Goal: Task Accomplishment & Management: Complete application form

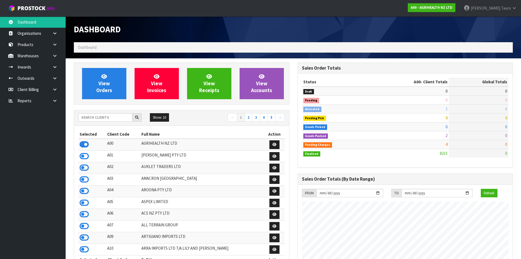
scroll to position [415, 224]
click at [119, 116] on input "text" at bounding box center [105, 117] width 54 height 8
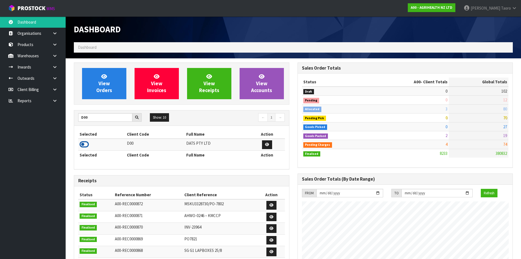
click at [85, 143] on icon at bounding box center [84, 144] width 9 height 8
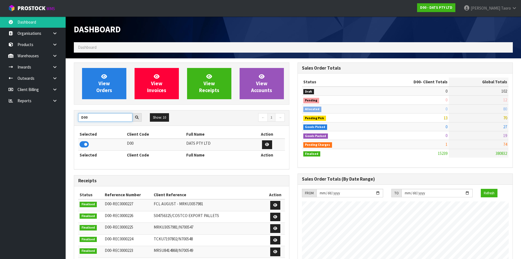
click at [97, 117] on input "D00" at bounding box center [105, 117] width 54 height 8
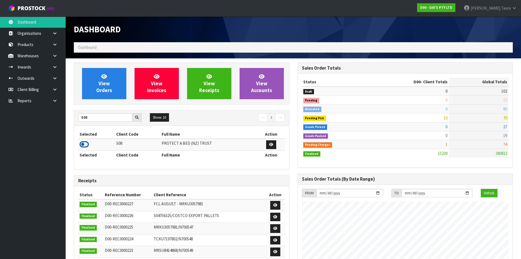
click at [83, 144] on icon at bounding box center [84, 144] width 9 height 8
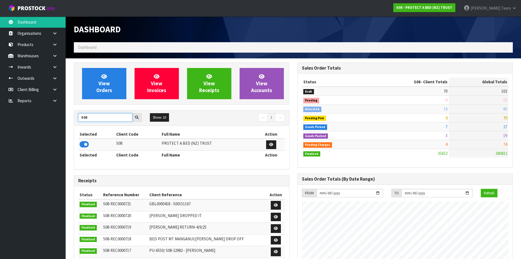
click at [93, 118] on input "S08" at bounding box center [105, 117] width 54 height 8
click at [94, 118] on input "S08" at bounding box center [105, 117] width 54 height 8
click at [86, 146] on icon at bounding box center [84, 144] width 9 height 8
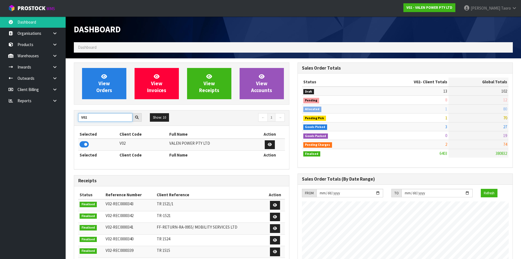
click at [94, 115] on input "V02" at bounding box center [105, 117] width 54 height 8
click at [85, 142] on icon at bounding box center [84, 144] width 9 height 8
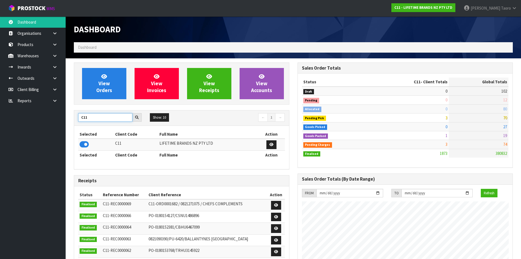
drag, startPoint x: 89, startPoint y: 118, endPoint x: 64, endPoint y: 121, distance: 25.4
click at [64, 121] on body "Toggle navigation ProStock WMS C11 - LIFETIME BRANDS NZ PTY LTD [PERSON_NAME] L…" at bounding box center [260, 129] width 521 height 259
type input "S08"
click at [87, 144] on icon at bounding box center [84, 144] width 9 height 8
click at [93, 131] on th "Selected" at bounding box center [96, 134] width 37 height 9
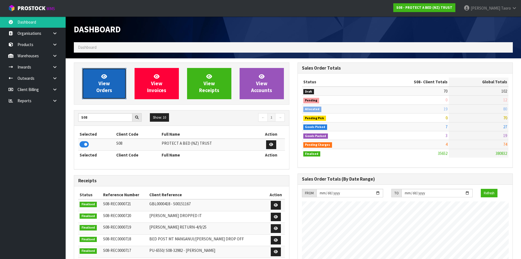
click at [102, 87] on span "View Orders" at bounding box center [104, 83] width 16 height 21
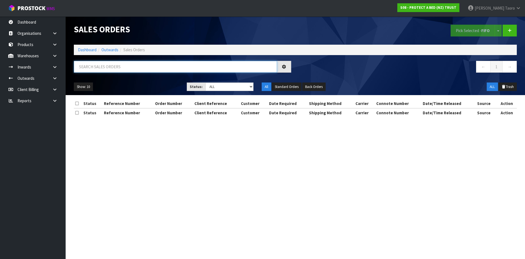
click at [95, 67] on input "text" at bounding box center [175, 67] width 203 height 12
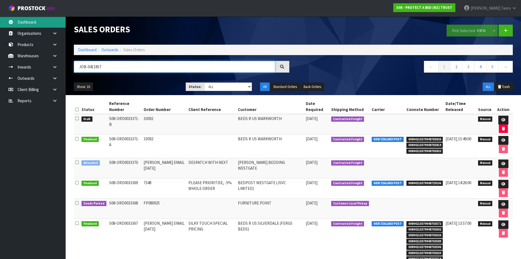
type input "JOB-0411857"
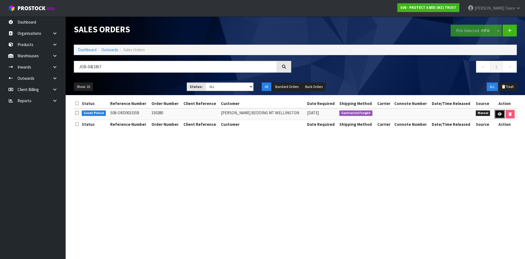
click at [497, 114] on link at bounding box center [500, 114] width 10 height 9
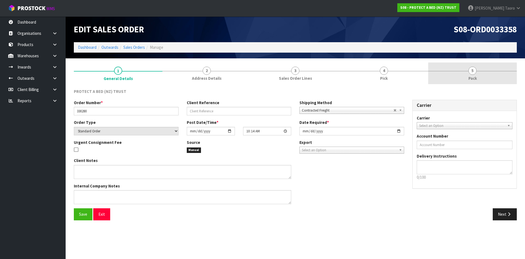
click at [469, 73] on link "5 Pack" at bounding box center [472, 73] width 89 height 22
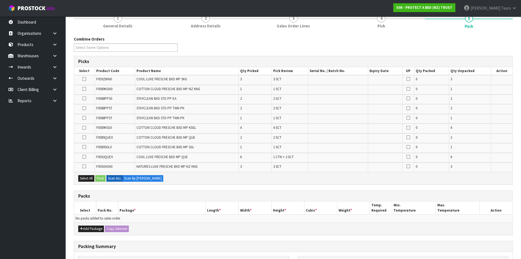
scroll to position [130, 0]
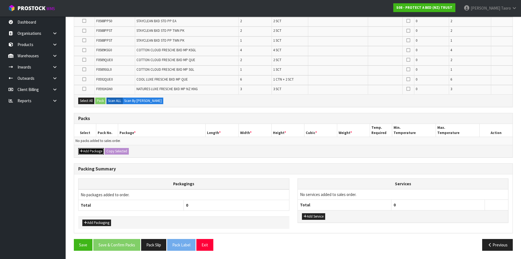
click at [92, 153] on button "Add Package" at bounding box center [91, 151] width 26 height 7
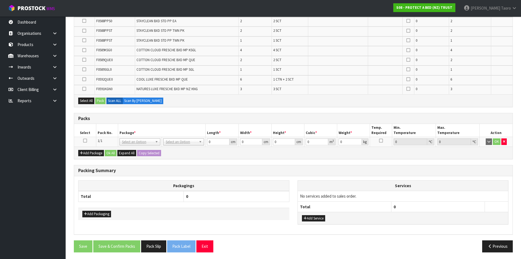
click at [85, 141] on icon at bounding box center [85, 140] width 4 height 0
click at [102, 132] on th "Pack No." at bounding box center [107, 130] width 22 height 13
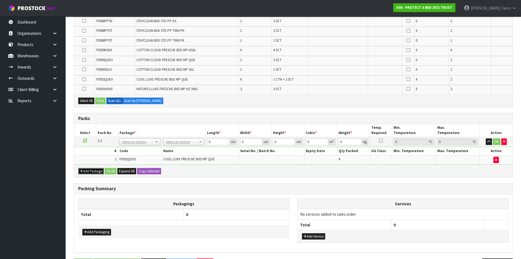
click at [85, 170] on button "Add Package" at bounding box center [91, 171] width 26 height 7
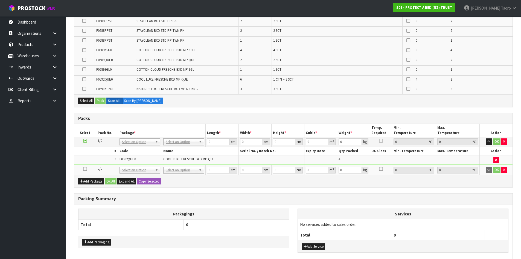
click at [85, 169] on icon at bounding box center [85, 169] width 4 height 0
click at [88, 160] on td "1" at bounding box center [96, 159] width 44 height 9
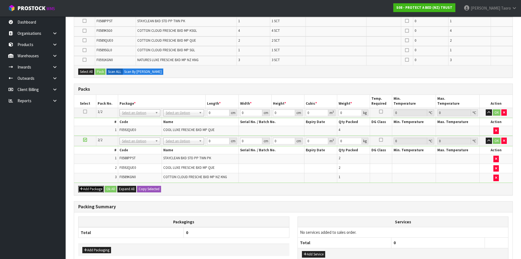
click at [87, 189] on button "Add Package" at bounding box center [91, 189] width 26 height 7
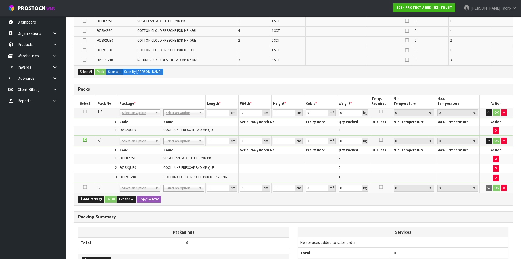
click at [86, 187] on icon at bounding box center [85, 187] width 4 height 0
click at [92, 172] on td "2" at bounding box center [96, 168] width 44 height 10
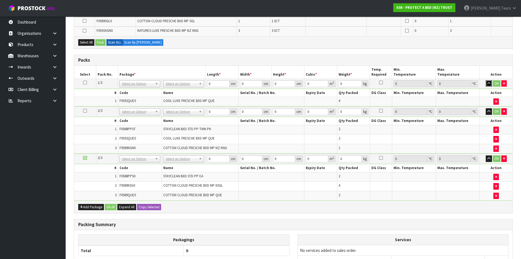
click at [490, 84] on icon "button" at bounding box center [489, 84] width 3 height 4
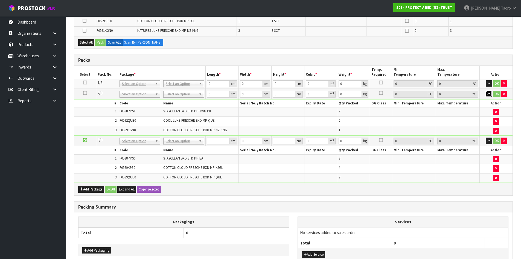
click at [488, 93] on icon "button" at bounding box center [489, 94] width 3 height 4
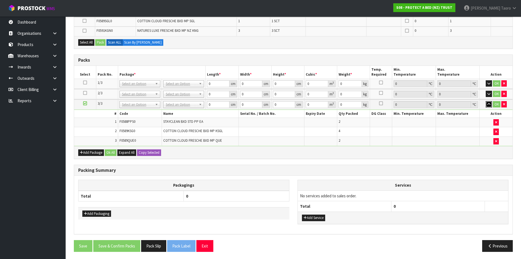
click at [488, 102] on icon "button" at bounding box center [489, 104] width 3 height 4
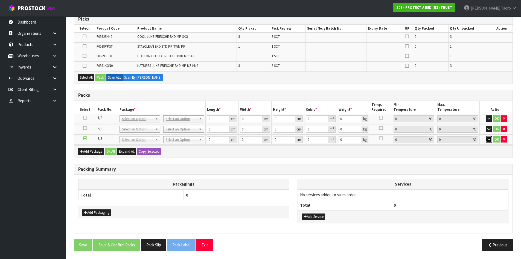
scroll to position [94, 0]
click at [92, 150] on button "Add Package" at bounding box center [91, 151] width 26 height 7
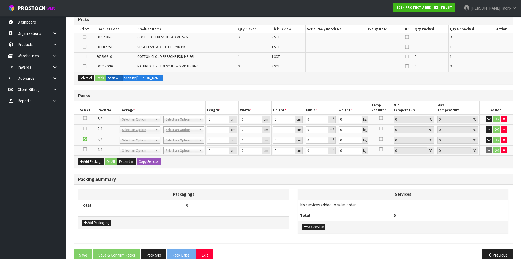
click at [86, 149] on icon at bounding box center [85, 149] width 4 height 0
click at [157, 189] on th "Packagings" at bounding box center [184, 194] width 211 height 11
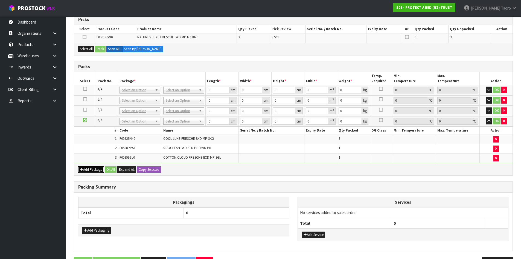
click at [88, 170] on button "Add Package" at bounding box center [91, 169] width 26 height 7
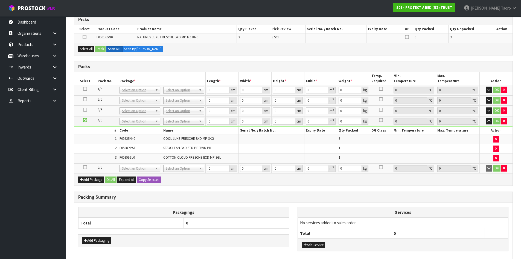
drag, startPoint x: 85, startPoint y: 167, endPoint x: 89, endPoint y: 156, distance: 11.9
click at [85, 167] on icon at bounding box center [85, 167] width 4 height 0
click at [89, 156] on td "3" at bounding box center [96, 157] width 44 height 9
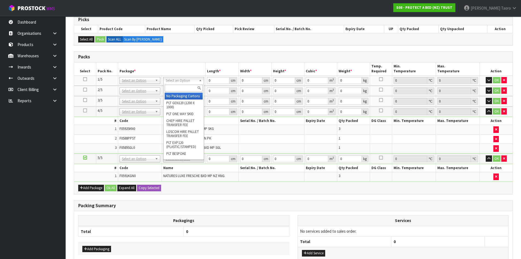
drag, startPoint x: 176, startPoint y: 80, endPoint x: 178, endPoint y: 94, distance: 14.4
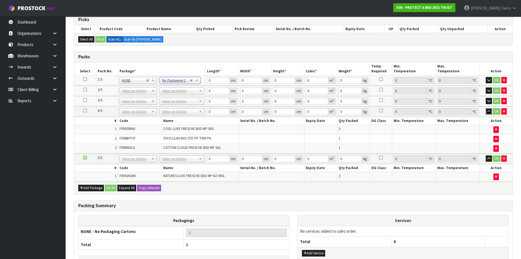
click at [489, 111] on icon "button" at bounding box center [489, 111] width 3 height 4
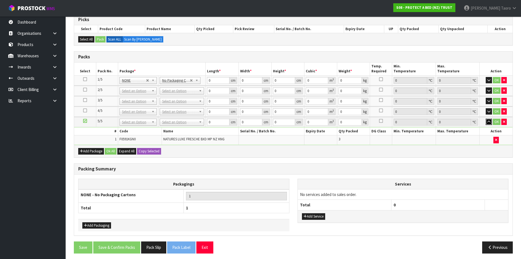
click at [488, 122] on icon "button" at bounding box center [489, 122] width 3 height 4
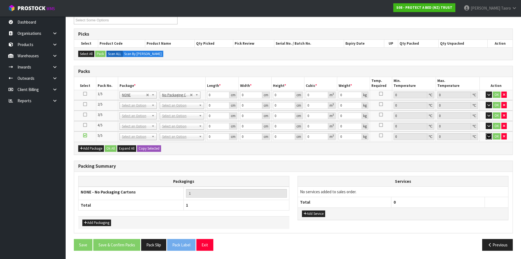
scroll to position [79, 0]
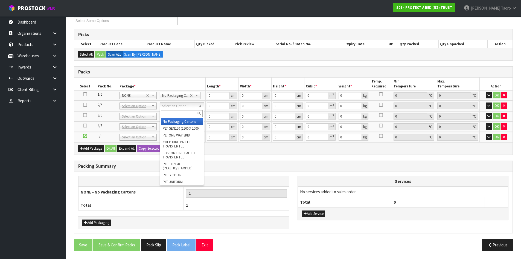
click at [175, 113] on input "text" at bounding box center [182, 113] width 42 height 7
type input "OC"
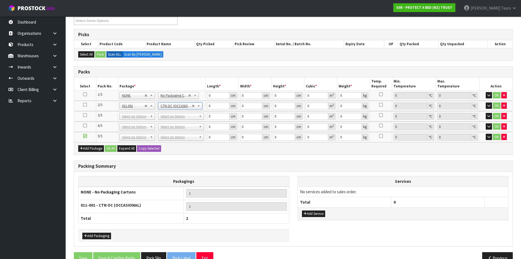
type input "5.7"
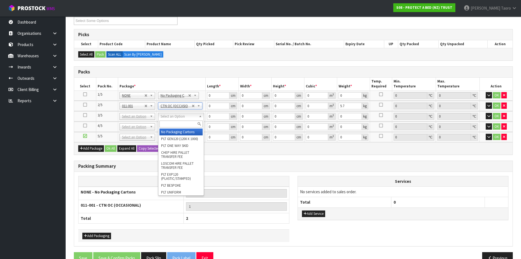
click at [187, 123] on input "text" at bounding box center [181, 123] width 43 height 7
type input "OC"
type input "2"
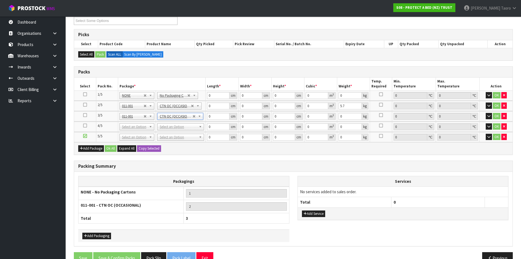
type input "7.9"
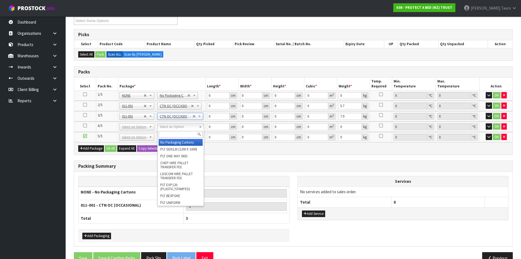
click at [186, 132] on input "text" at bounding box center [181, 134] width 44 height 7
type input "OC"
type input "3"
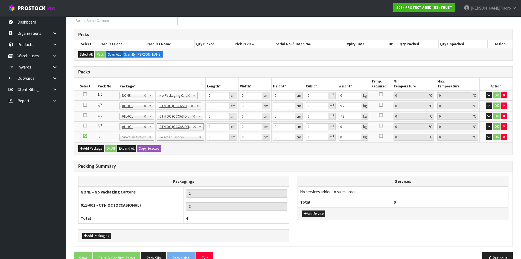
type input "6.7"
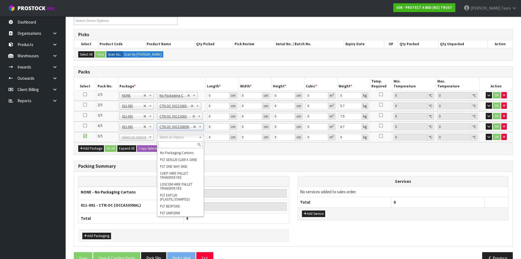
click at [188, 143] on input "text" at bounding box center [180, 144] width 44 height 7
type input "OC"
type input "4"
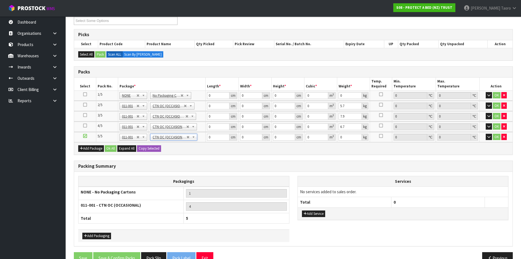
type input "6.3"
click at [213, 93] on input "0" at bounding box center [218, 95] width 22 height 7
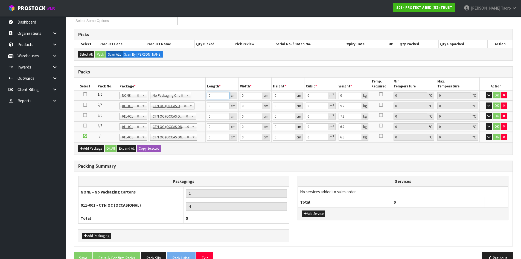
click at [213, 93] on input "0" at bounding box center [218, 95] width 22 height 7
type input "59"
click at [248, 93] on input "3" at bounding box center [251, 95] width 22 height 7
type input "35"
type input "3"
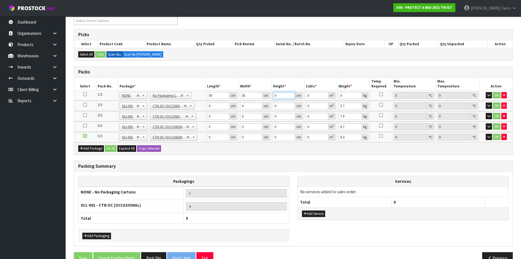
type input "0.006195"
type input "32"
type input "0.06608"
type input "32"
type input "8"
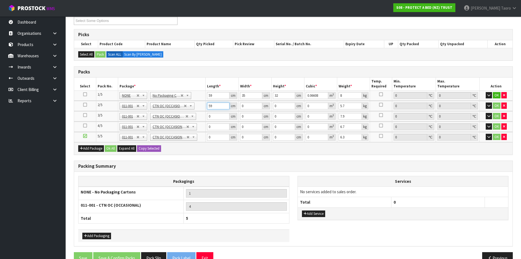
type input "59"
type input "40"
type input "3"
type input "0.00708"
type input "32"
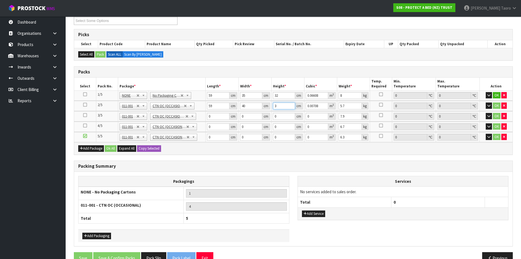
type input "0.07552"
type input "32"
type input "7"
type input "59"
type input "40"
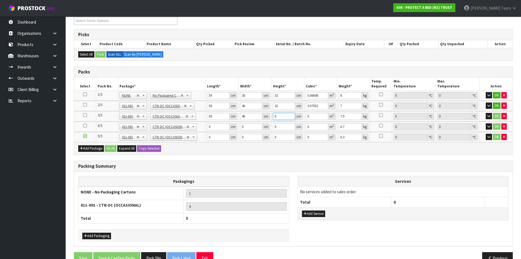
type input "3"
type input "0.00708"
type input "32"
type input "0.07552"
type input "32"
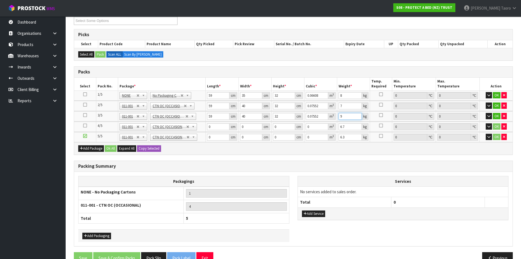
type input "9"
type input "58"
type input "40"
type input "3"
type input "0.00696"
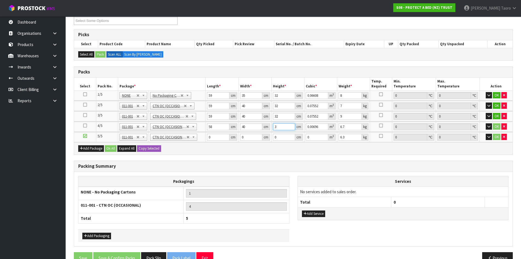
type input "32"
type input "0.07424"
type input "32"
type input "8"
type input "59"
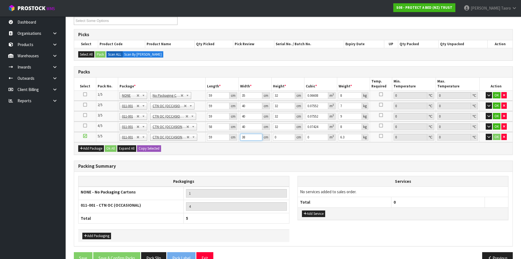
type input "38"
type input "3"
type input "0.006726"
type input "32"
type input "0.071744"
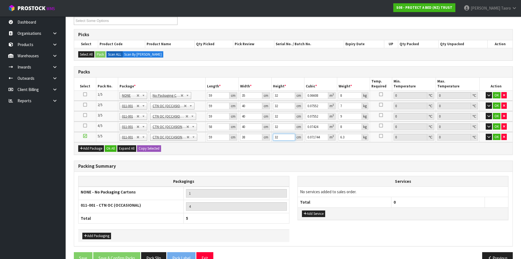
type input "32"
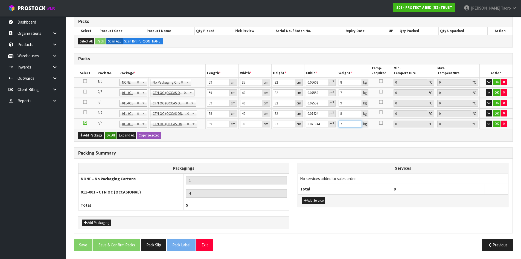
type input "7"
click at [111, 134] on button "Ok All" at bounding box center [111, 135] width 12 height 7
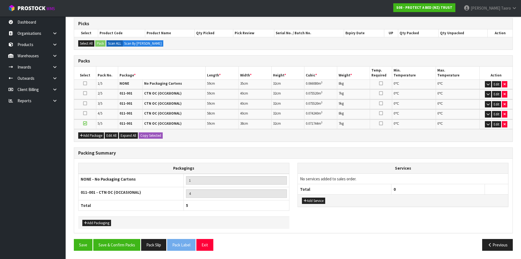
scroll to position [90, 0]
click at [129, 248] on button "Save & Confirm Packs" at bounding box center [116, 245] width 47 height 12
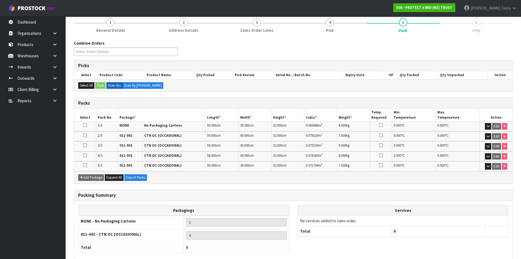
scroll to position [98, 0]
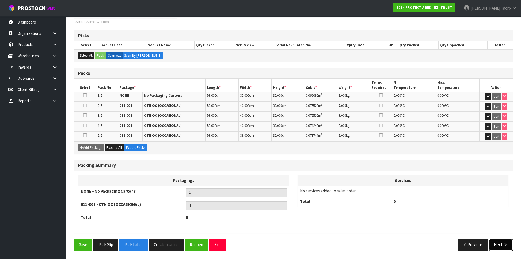
drag, startPoint x: 505, startPoint y: 245, endPoint x: 409, endPoint y: 244, distance: 95.5
click at [505, 244] on icon "button" at bounding box center [505, 244] width 5 height 4
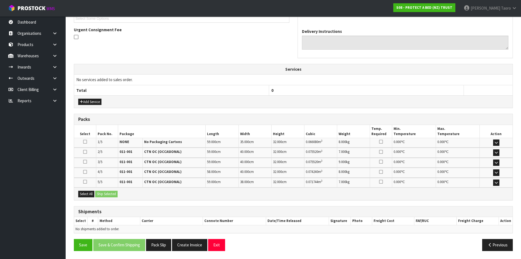
scroll to position [156, 0]
click at [85, 193] on button "Select All" at bounding box center [86, 193] width 16 height 7
click at [109, 193] on button "Ship Selected" at bounding box center [106, 193] width 22 height 7
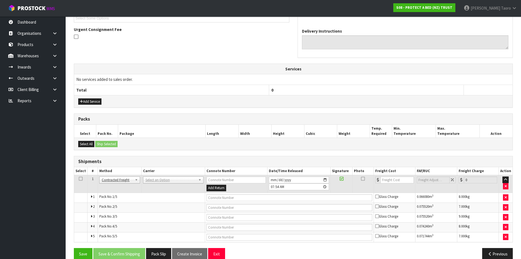
drag, startPoint x: 150, startPoint y: 179, endPoint x: 154, endPoint y: 184, distance: 5.9
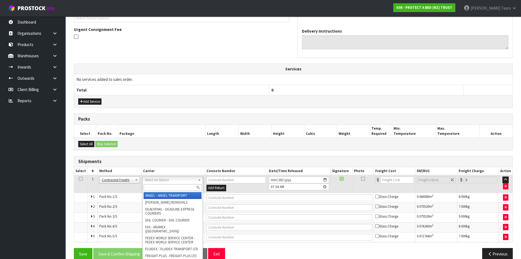
click at [155, 185] on input "text" at bounding box center [173, 187] width 58 height 7
type input "NZP"
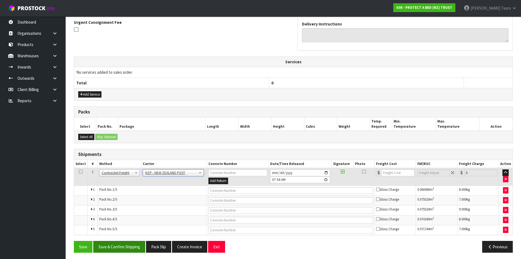
scroll to position [165, 0]
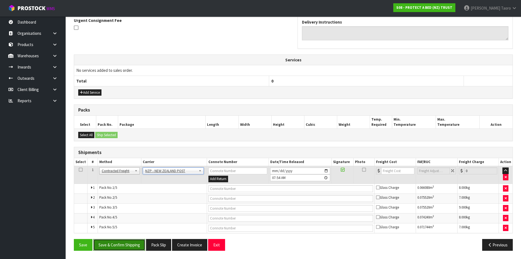
click at [133, 242] on button "Save & Confirm Shipping" at bounding box center [119, 245] width 52 height 12
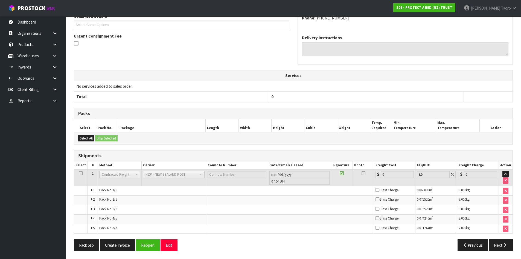
scroll to position [155, 0]
click at [148, 245] on button "Reopen" at bounding box center [148, 245] width 24 height 12
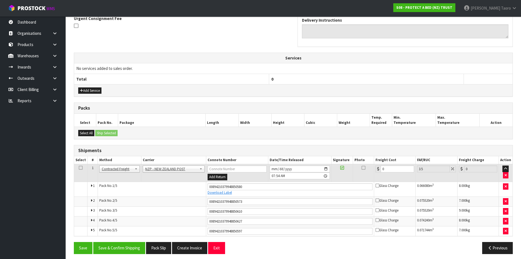
scroll to position [170, 0]
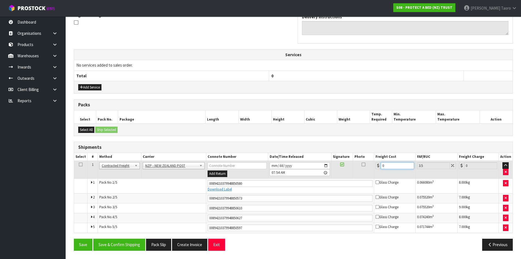
click at [387, 166] on input "0" at bounding box center [397, 165] width 33 height 7
type input "2"
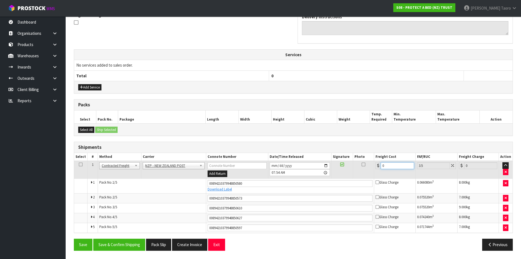
type input "2.07"
type input "21"
type input "21.73"
type input "21.6"
type input "22.36"
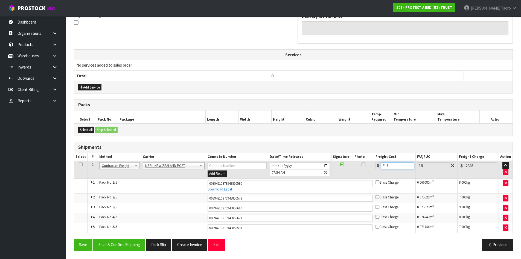
type input "21.65"
type input "22.41"
type input "21.65"
click at [135, 248] on button "Save & Confirm Shipping" at bounding box center [119, 244] width 52 height 12
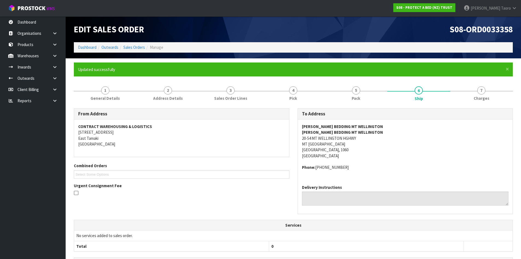
scroll to position [153, 0]
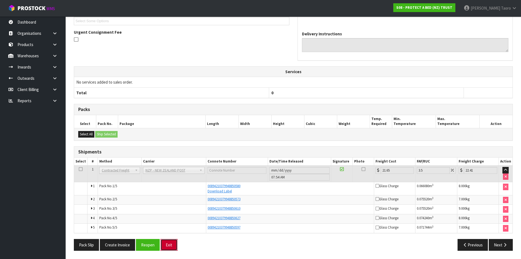
click at [166, 244] on button "Exit" at bounding box center [169, 245] width 17 height 12
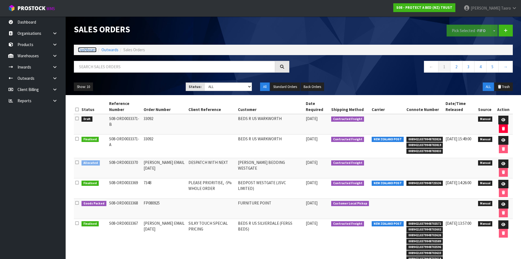
click at [88, 51] on link "Dashboard" at bounding box center [87, 49] width 19 height 5
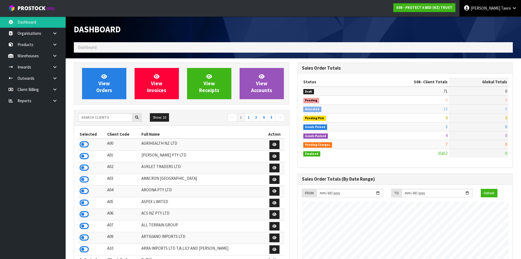
scroll to position [415, 224]
click at [511, 7] on link "[PERSON_NAME]" at bounding box center [491, 8] width 62 height 16
click at [505, 21] on link "Logout" at bounding box center [499, 21] width 43 height 7
